Goal: Navigation & Orientation: Find specific page/section

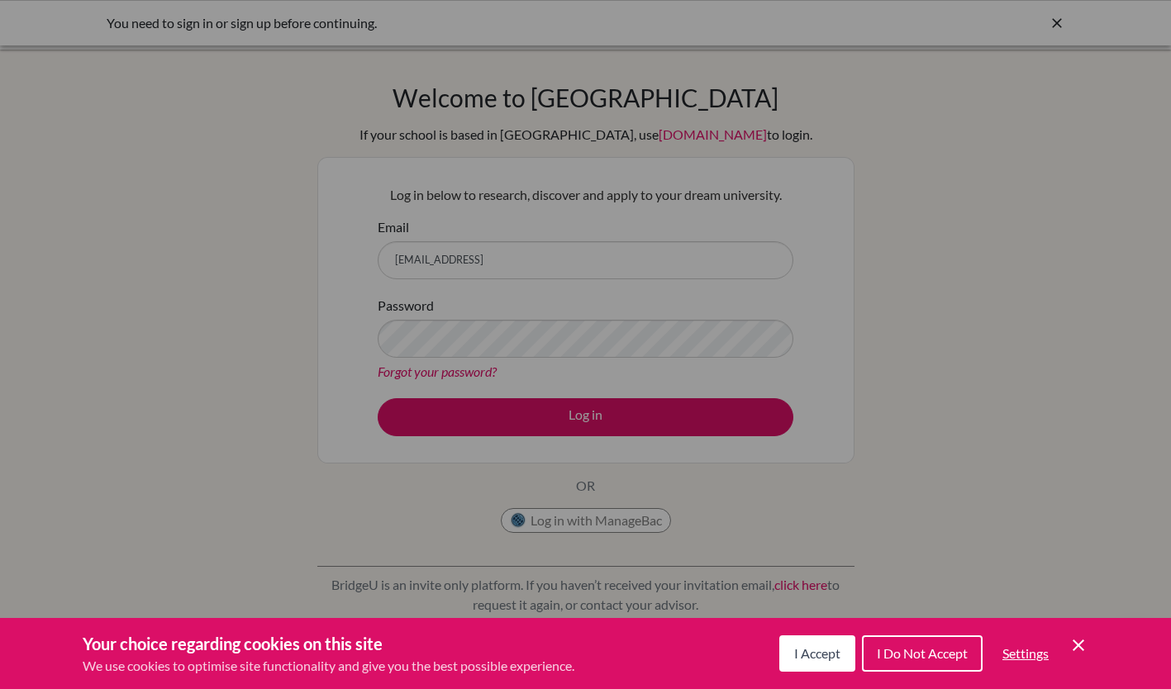
click at [921, 660] on span "I Do Not Accept" at bounding box center [922, 653] width 91 height 16
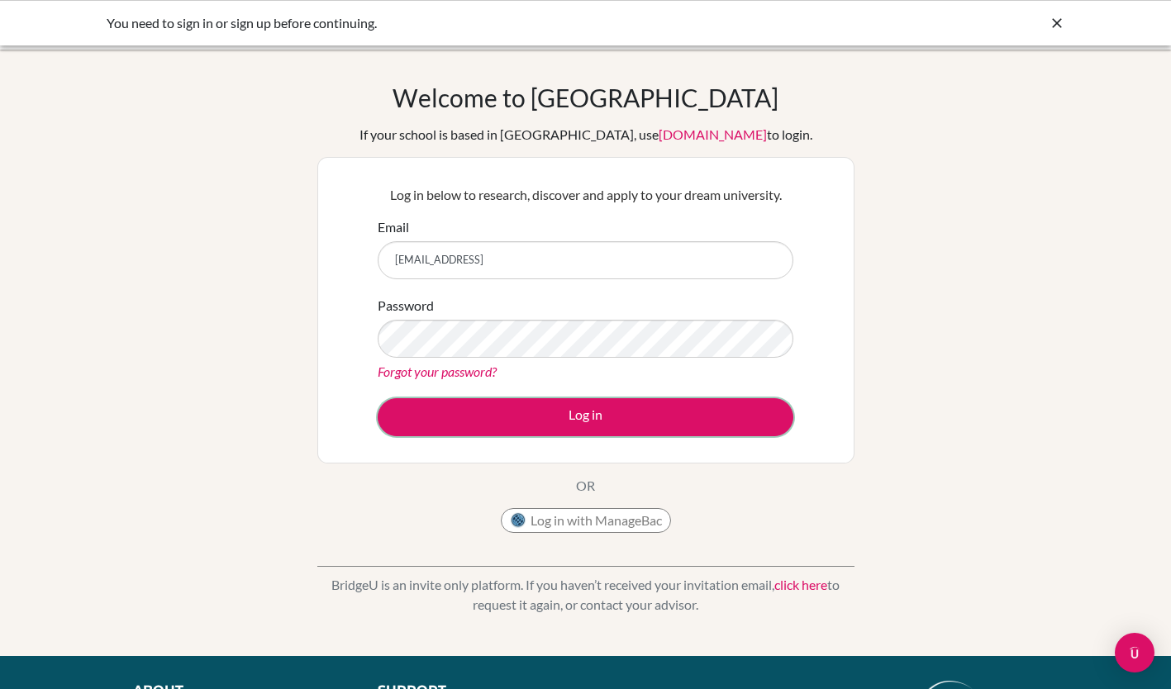
click at [476, 419] on button "Log in" at bounding box center [586, 417] width 416 height 38
click at [418, 313] on label "Password" at bounding box center [406, 306] width 56 height 20
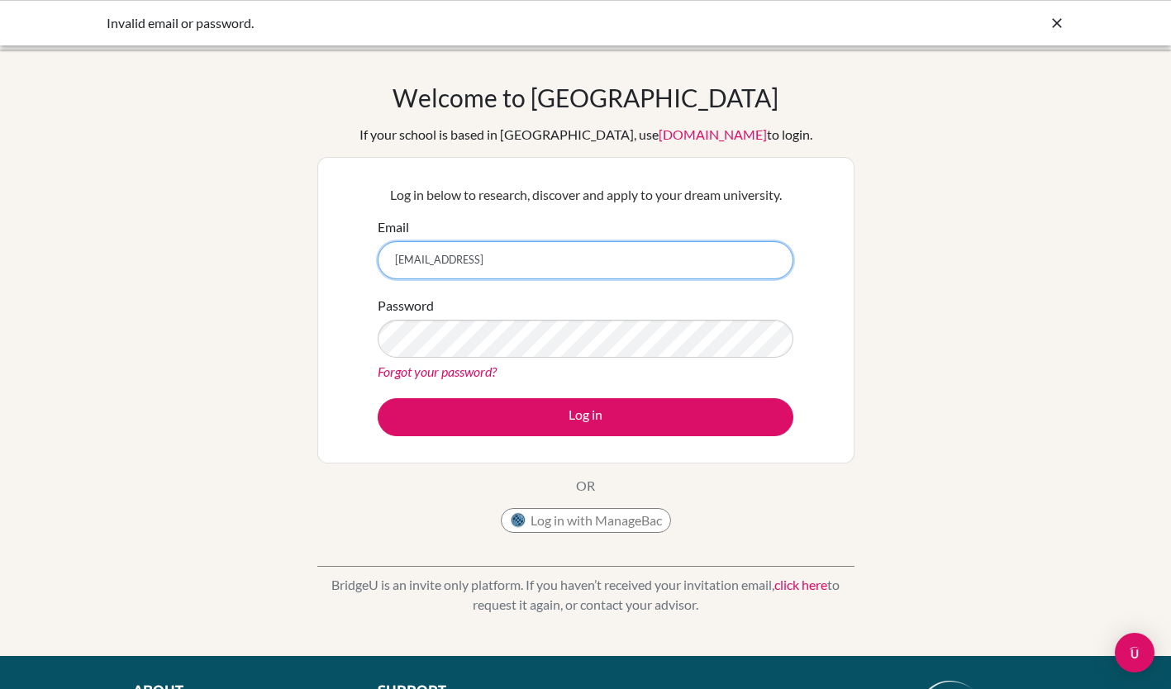
drag, startPoint x: 503, startPoint y: 258, endPoint x: 516, endPoint y: 264, distance: 14.0
click at [503, 258] on input "[EMAIL_ADDRESS]" at bounding box center [586, 260] width 416 height 38
click at [533, 255] on input "mpomphrett@jess.sch.aem" at bounding box center [586, 260] width 416 height 38
type input "mpomphrett@jess.sch.ae"
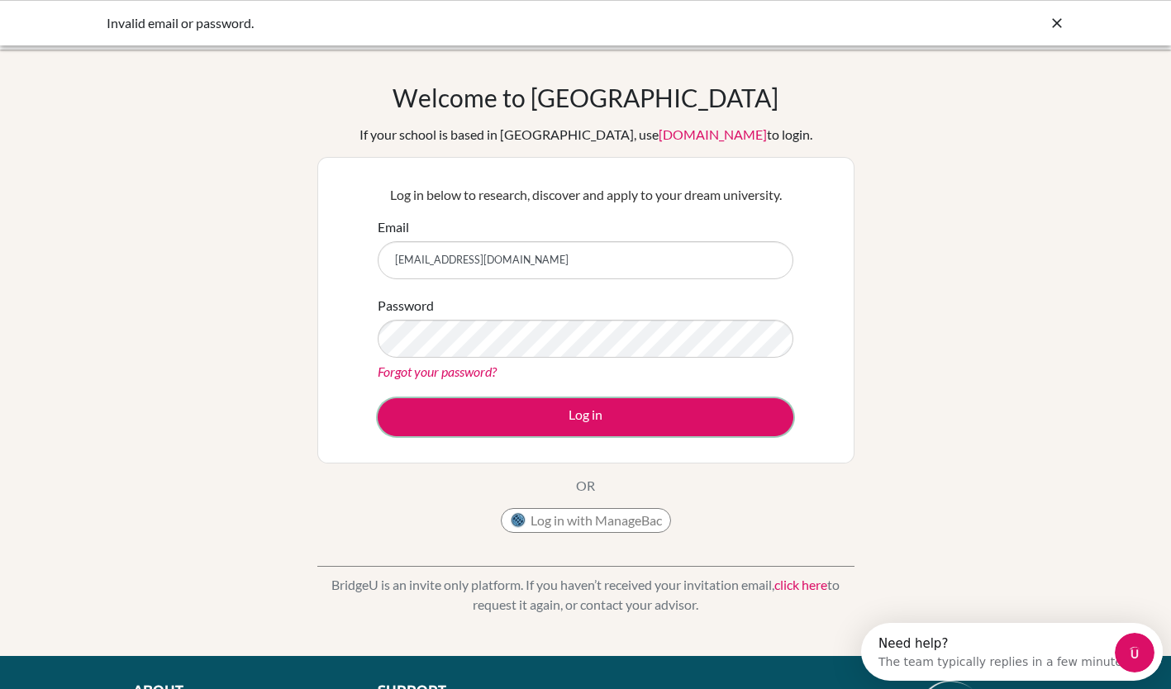
click at [585, 411] on button "Log in" at bounding box center [586, 417] width 416 height 38
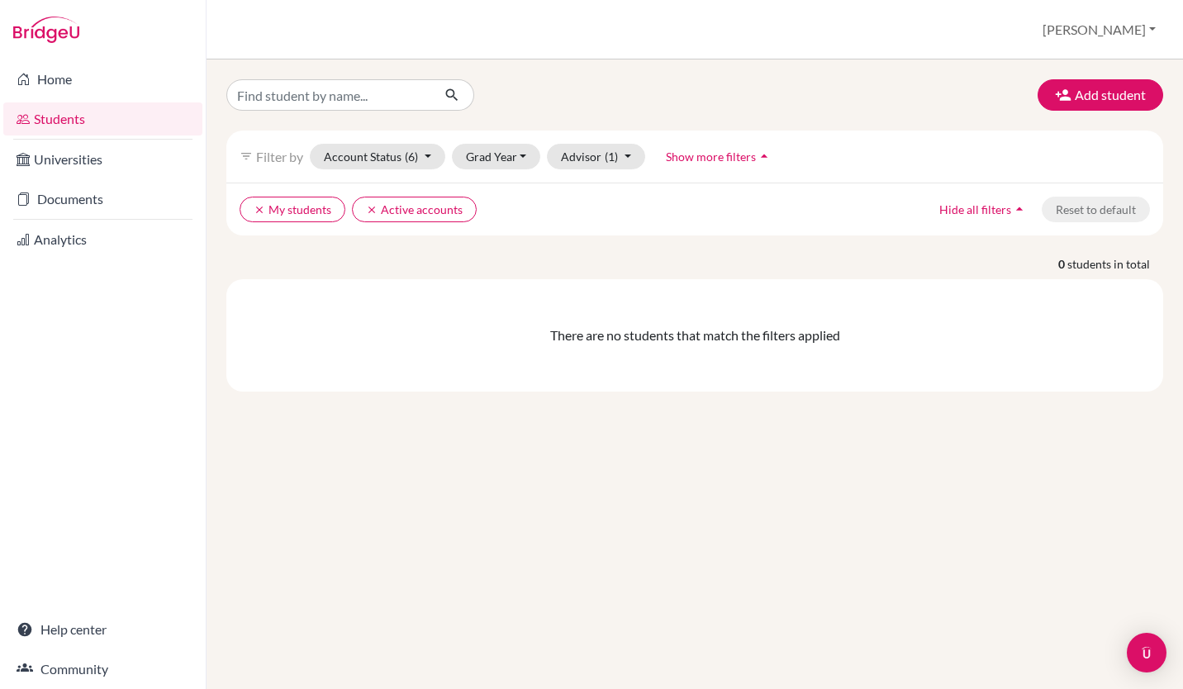
click at [79, 236] on link "Analytics" at bounding box center [102, 239] width 199 height 33
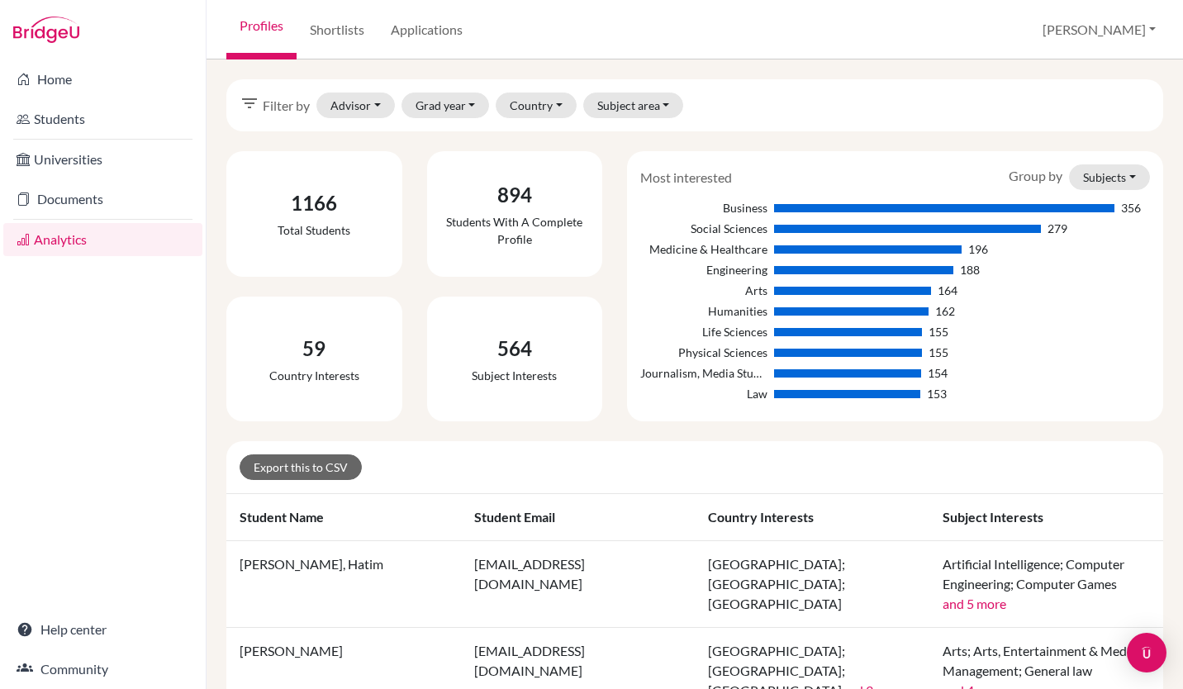
click at [43, 91] on link "Home" at bounding box center [102, 79] width 199 height 33
